Goal: Information Seeking & Learning: Learn about a topic

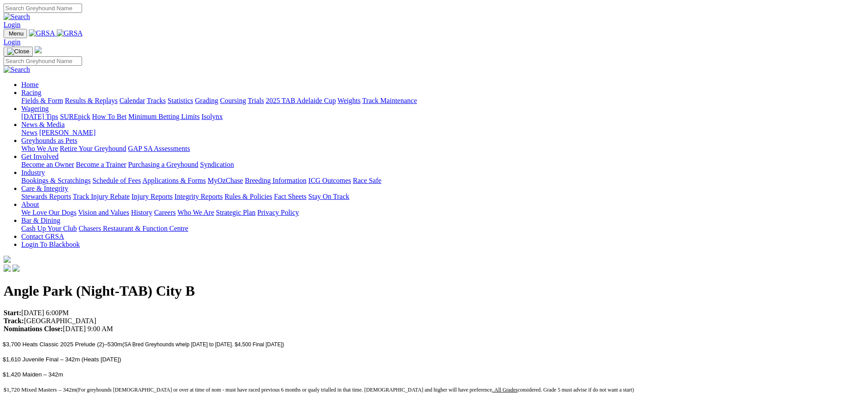
click at [41, 89] on link "Racing" at bounding box center [31, 93] width 20 height 8
click at [252, 97] on div "Fields & Form Results & Replays Calendar Tracks Statistics Grading Coursing Tri…" at bounding box center [431, 101] width 820 height 8
click at [41, 89] on link "Racing" at bounding box center [31, 93] width 20 height 8
click at [145, 97] on link "Calendar" at bounding box center [132, 101] width 26 height 8
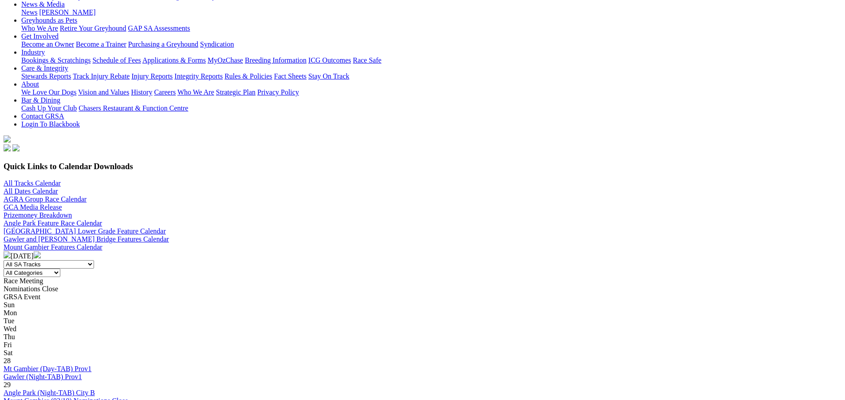
scroll to position [177, 0]
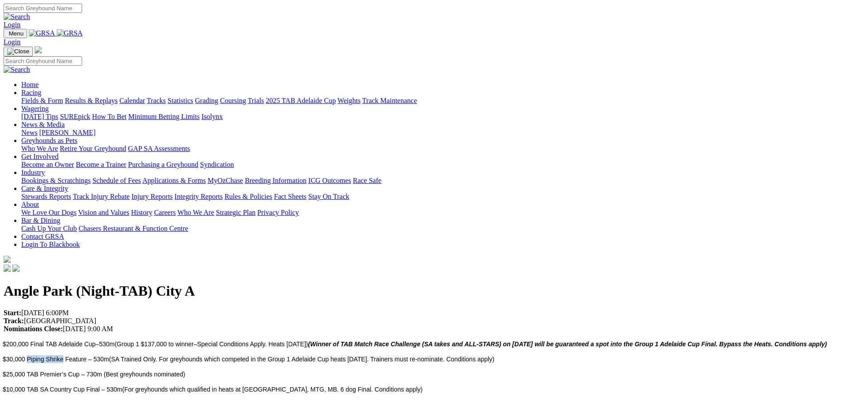
drag, startPoint x: 156, startPoint y: 172, endPoint x: 191, endPoint y: 171, distance: 35.5
click at [109, 355] on span "$30,000 Piping Shrike Feature – 530m" at bounding box center [56, 358] width 106 height 7
copy span "Piping Shrike"
drag, startPoint x: 152, startPoint y: 215, endPoint x: 219, endPoint y: 214, distance: 67.0
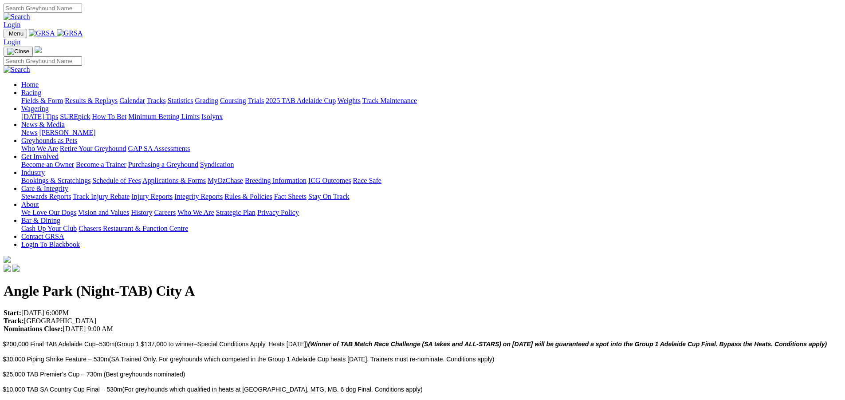
click at [219, 399] on span "$6,315 Special Event N/P-595m (all greyhounds considered.G5 must advise if do n…" at bounding box center [137, 404] width 269 height 7
copy span "Special Event N/P-595m"
drag, startPoint x: 156, startPoint y: 172, endPoint x: 191, endPoint y: 171, distance: 35.5
click at [109, 355] on span "$30,000 Piping Shrike Feature – 530m" at bounding box center [56, 358] width 106 height 7
copy span "Piping Shrike"
